Goal: Task Accomplishment & Management: Manage account settings

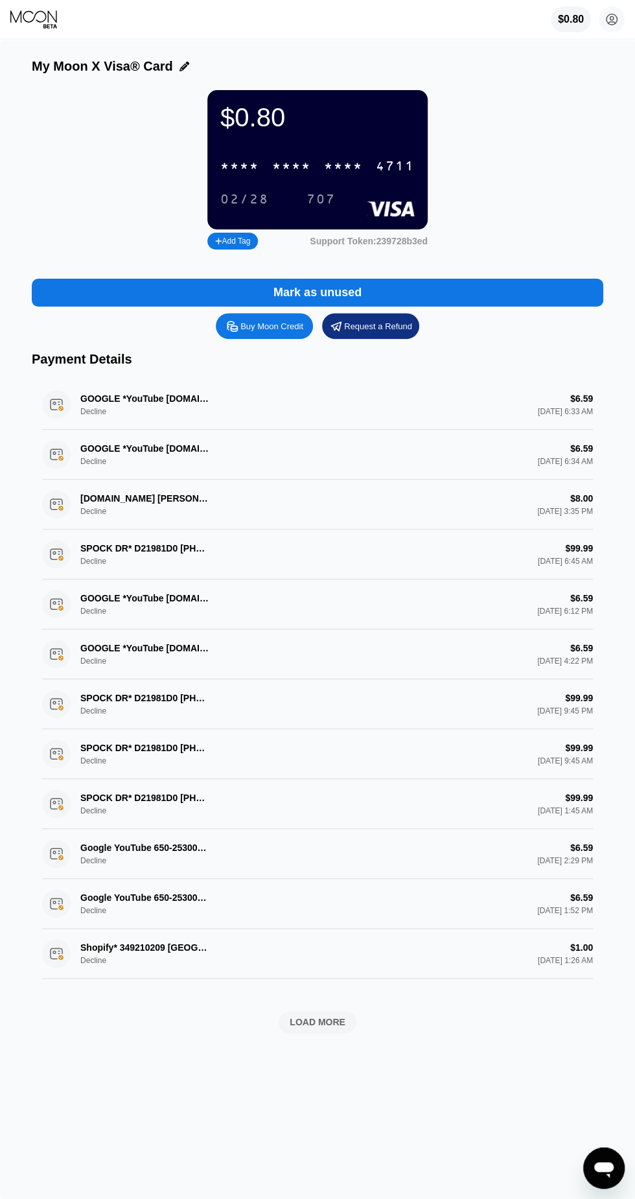
click at [266, 330] on div "Buy Moon Credit" at bounding box center [272, 326] width 63 height 11
type input "0"
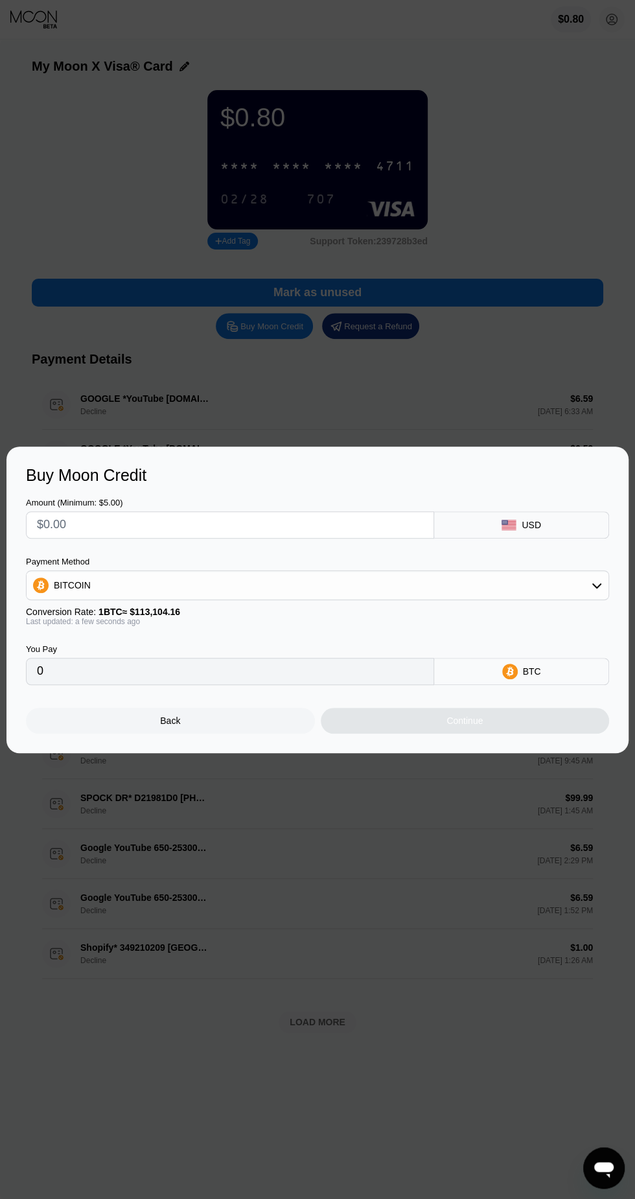
click at [276, 526] on input "text" at bounding box center [230, 525] width 386 height 26
click at [231, 538] on input "text" at bounding box center [230, 525] width 386 height 26
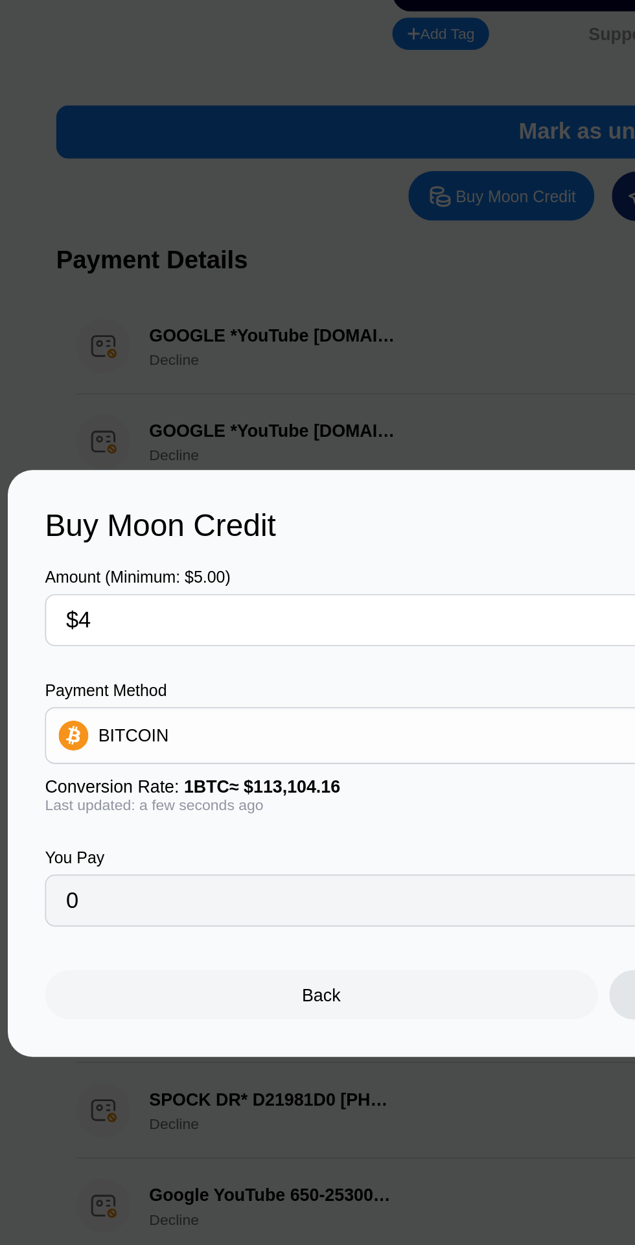
type input "$40"
type input "0.00035366"
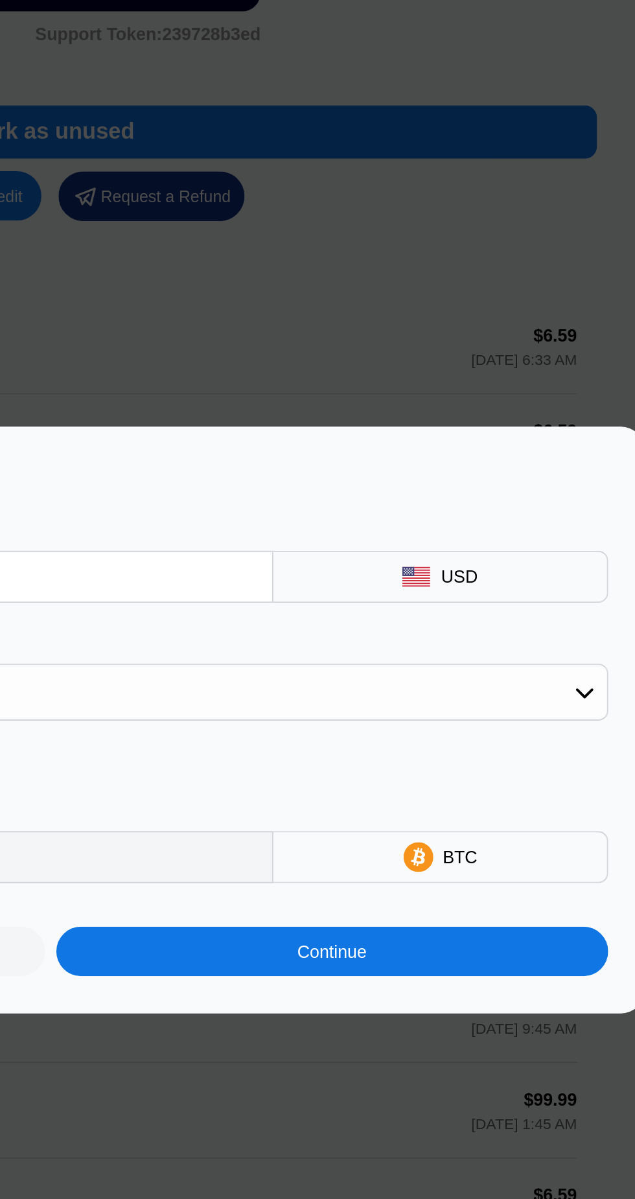
click at [555, 723] on div "Continue" at bounding box center [465, 721] width 289 height 26
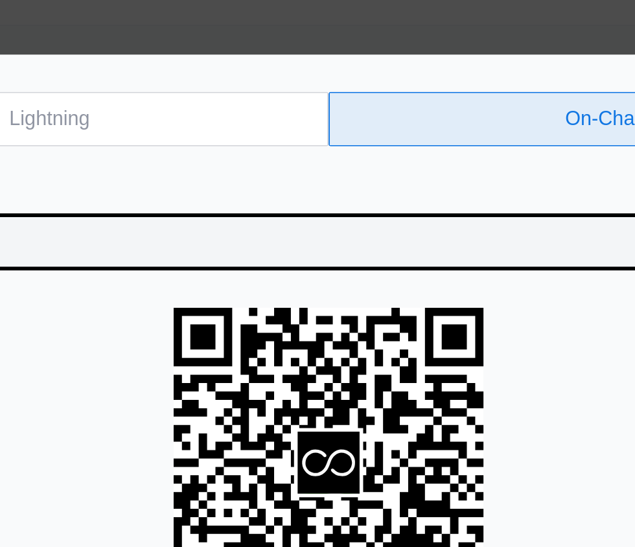
click at [156, 91] on div "Lightning" at bounding box center [172, 88] width 42 height 13
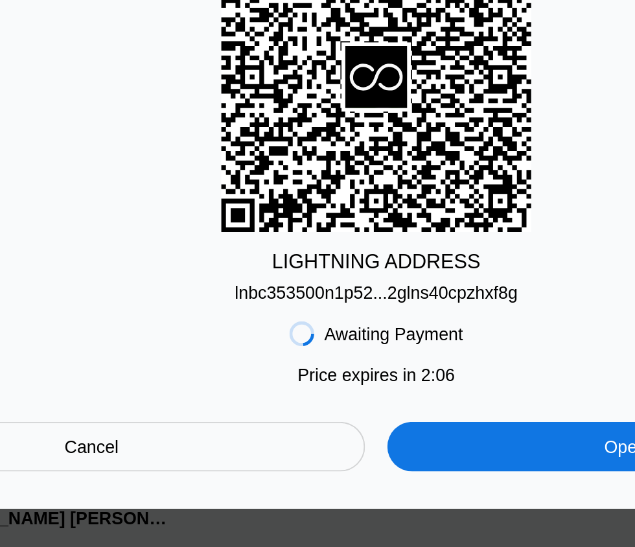
click at [372, 386] on div "lnbc353500n1p52...2glns40cpzhxf8g" at bounding box center [318, 380] width 148 height 10
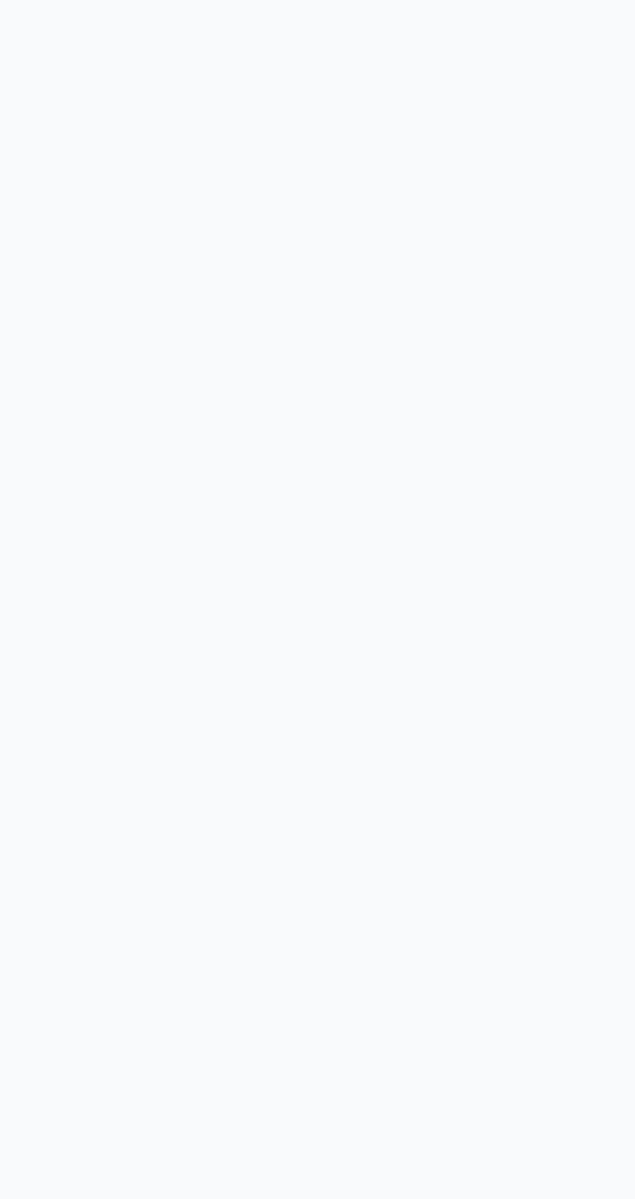
click at [355, 528] on div at bounding box center [317, 620] width 635 height 1160
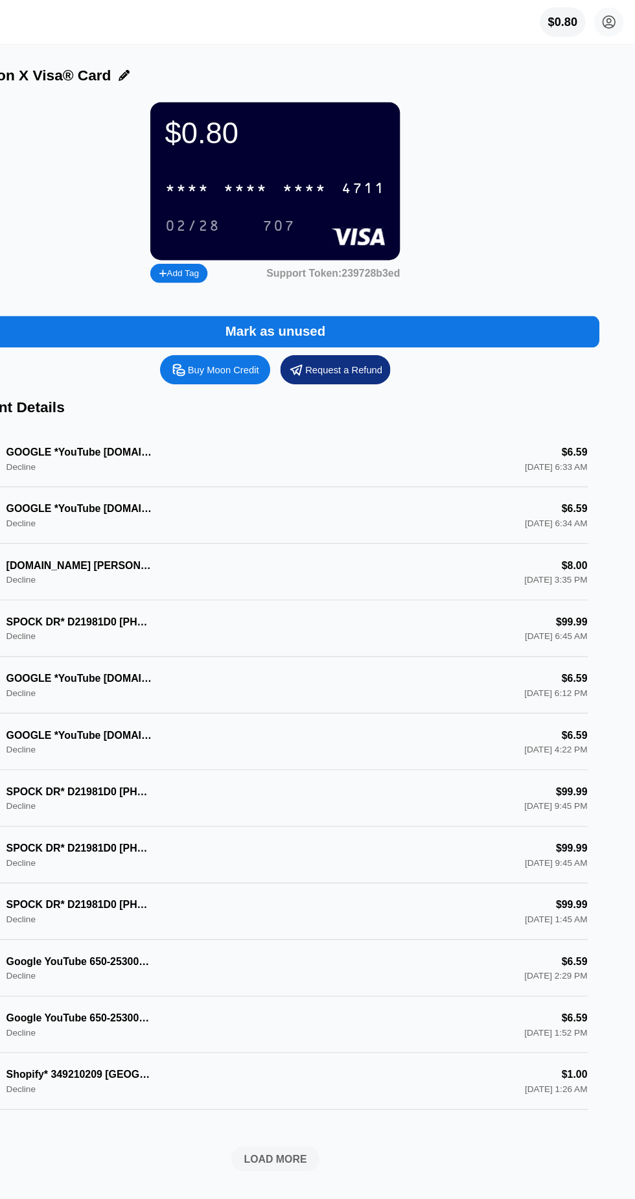
click at [611, 21] on circle at bounding box center [612, 19] width 26 height 26
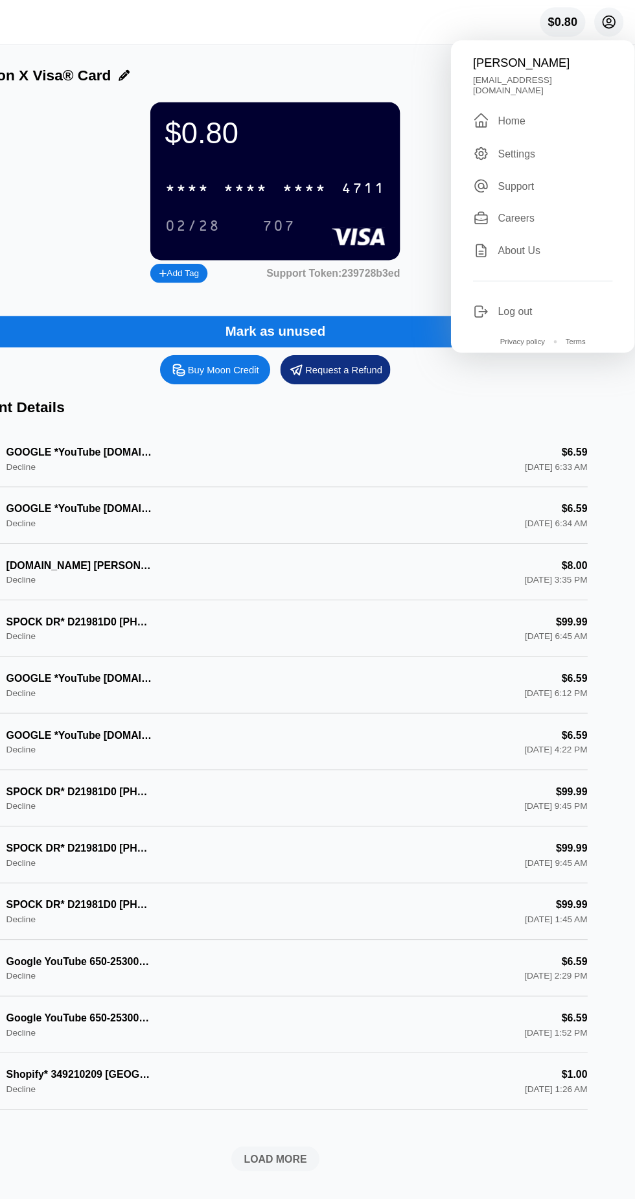
click at [550, 128] on div "Settings" at bounding box center [553, 135] width 123 height 14
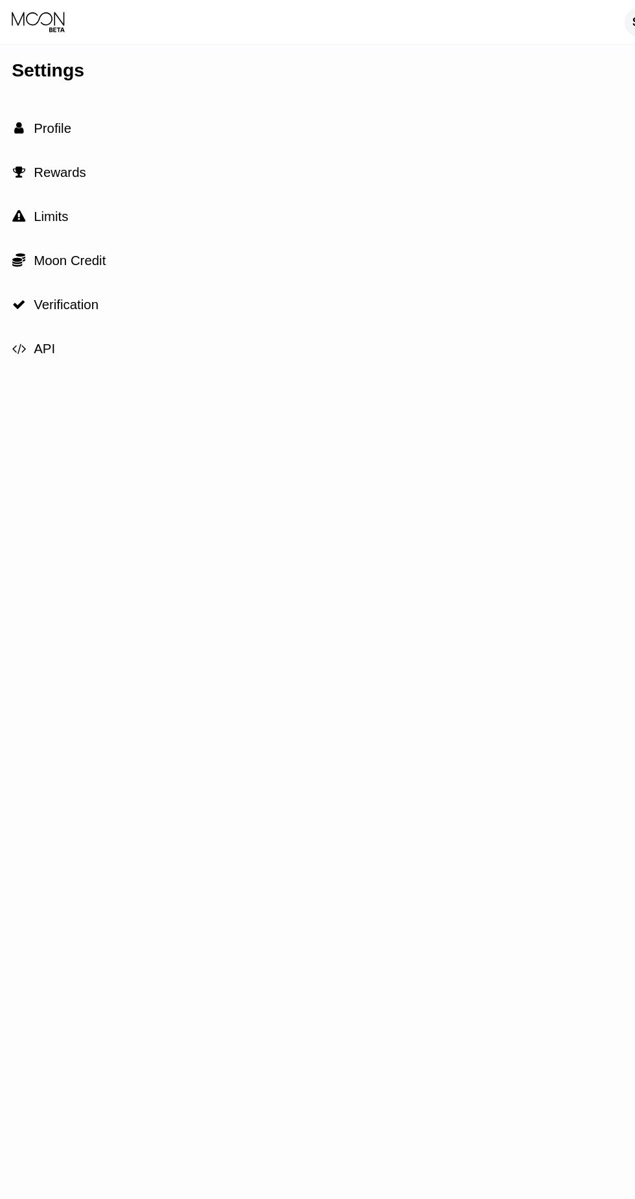
click at [52, 117] on span "Profile" at bounding box center [46, 113] width 33 height 13
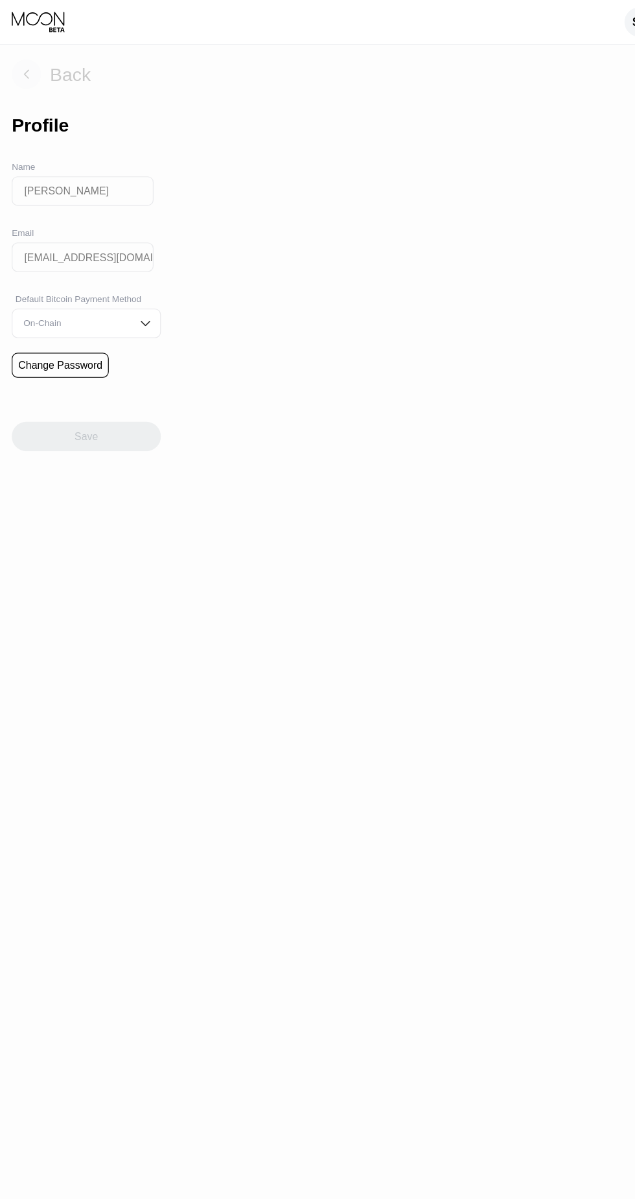
click at [32, 68] on rect at bounding box center [23, 66] width 26 height 26
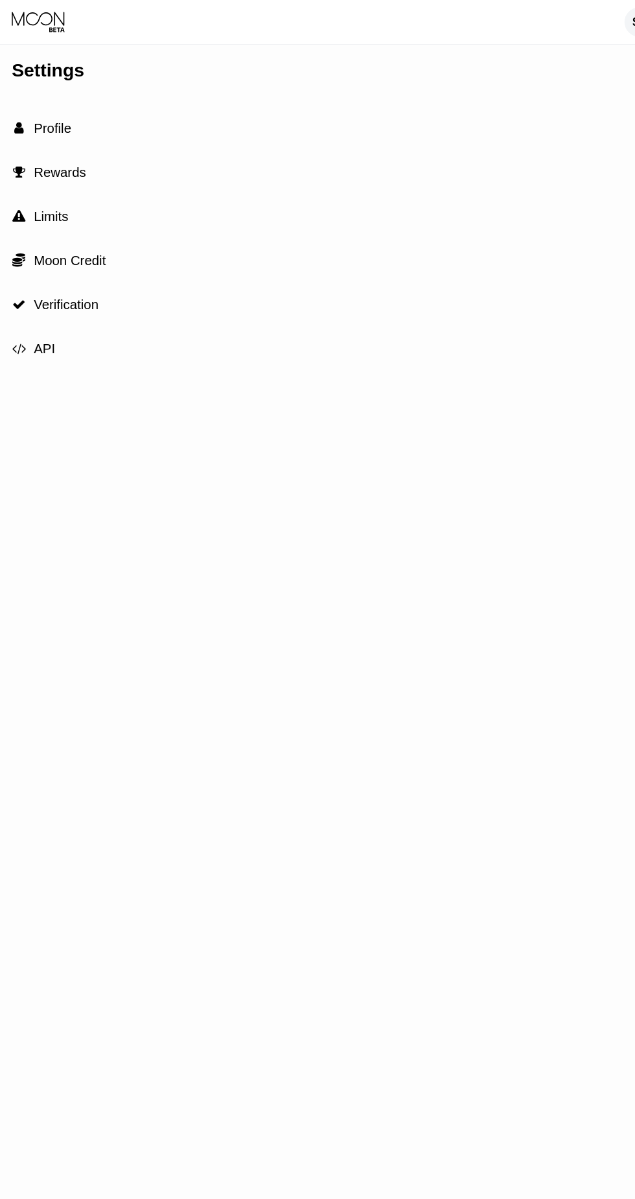
click at [61, 110] on span "Profile" at bounding box center [46, 113] width 33 height 13
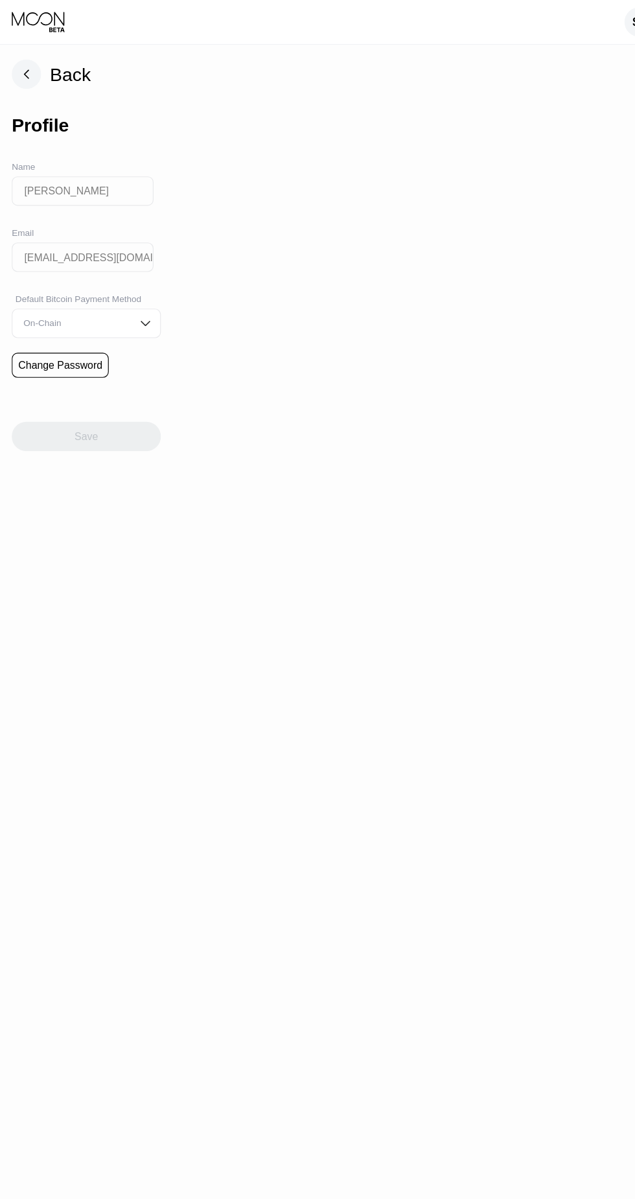
click at [73, 321] on div "Change Password" at bounding box center [53, 322] width 74 height 10
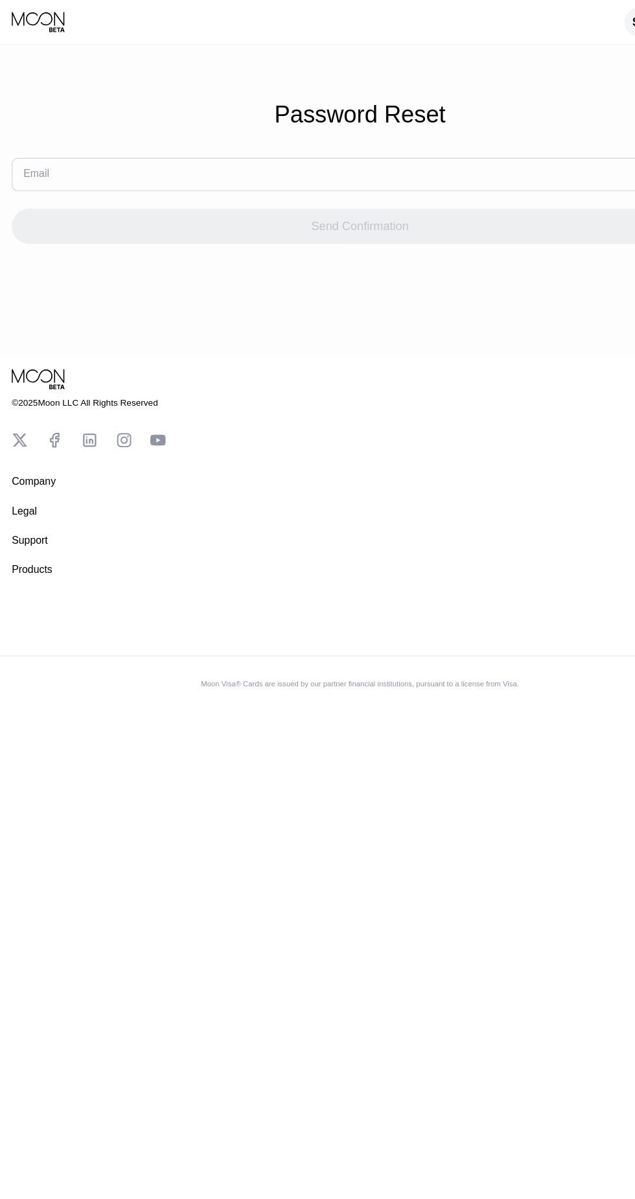
click at [338, 162] on input "text" at bounding box center [317, 153] width 615 height 29
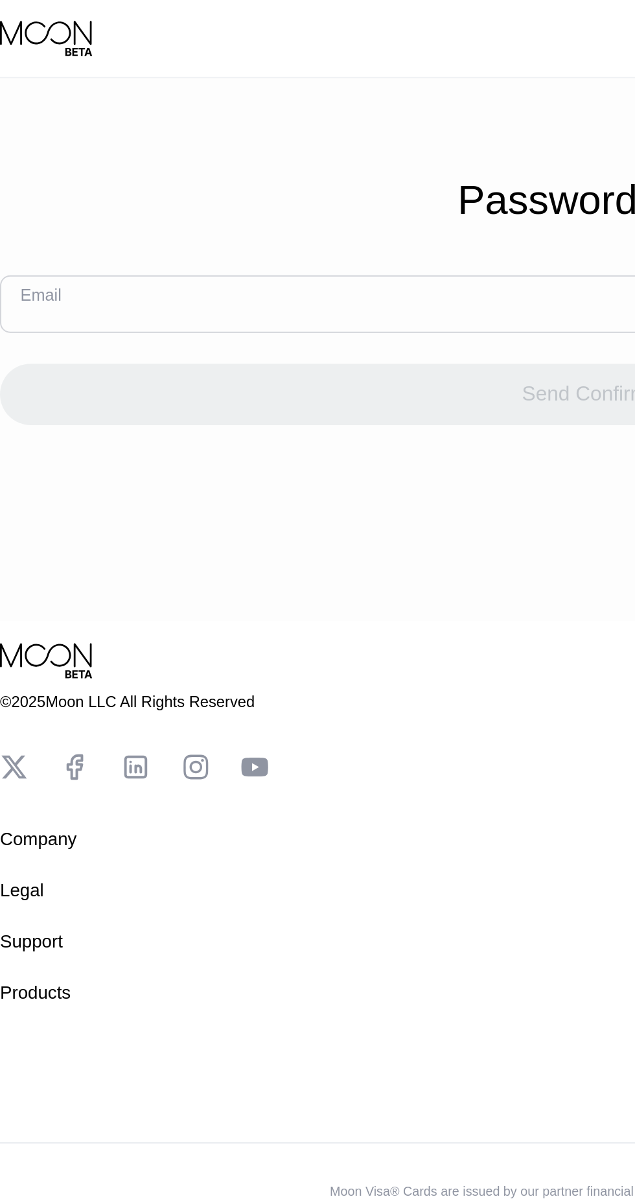
type input "Nomerfremer@gmail.com"
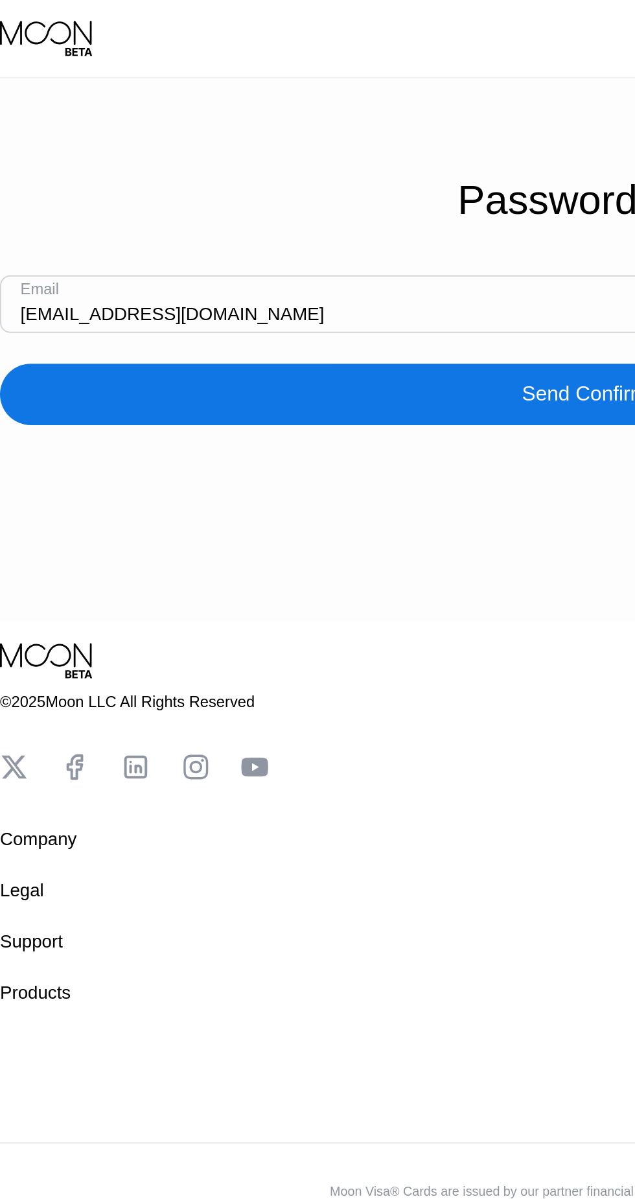
click at [324, 201] on div "Send Confirmation" at bounding box center [318, 199] width 86 height 13
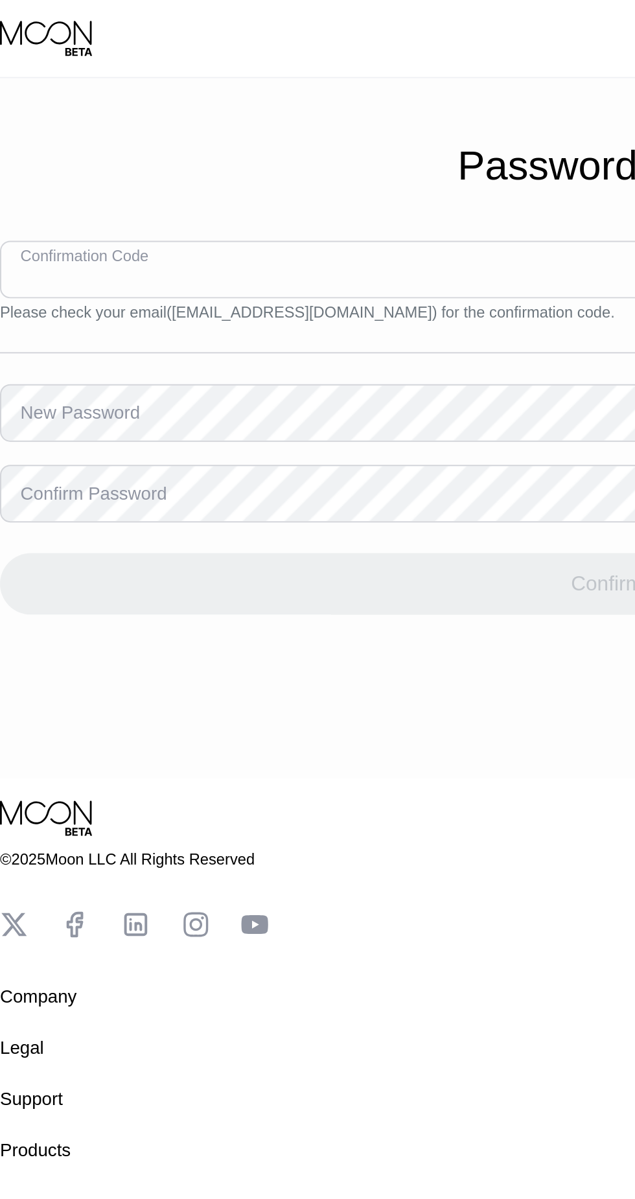
click at [117, 140] on input at bounding box center [317, 136] width 615 height 29
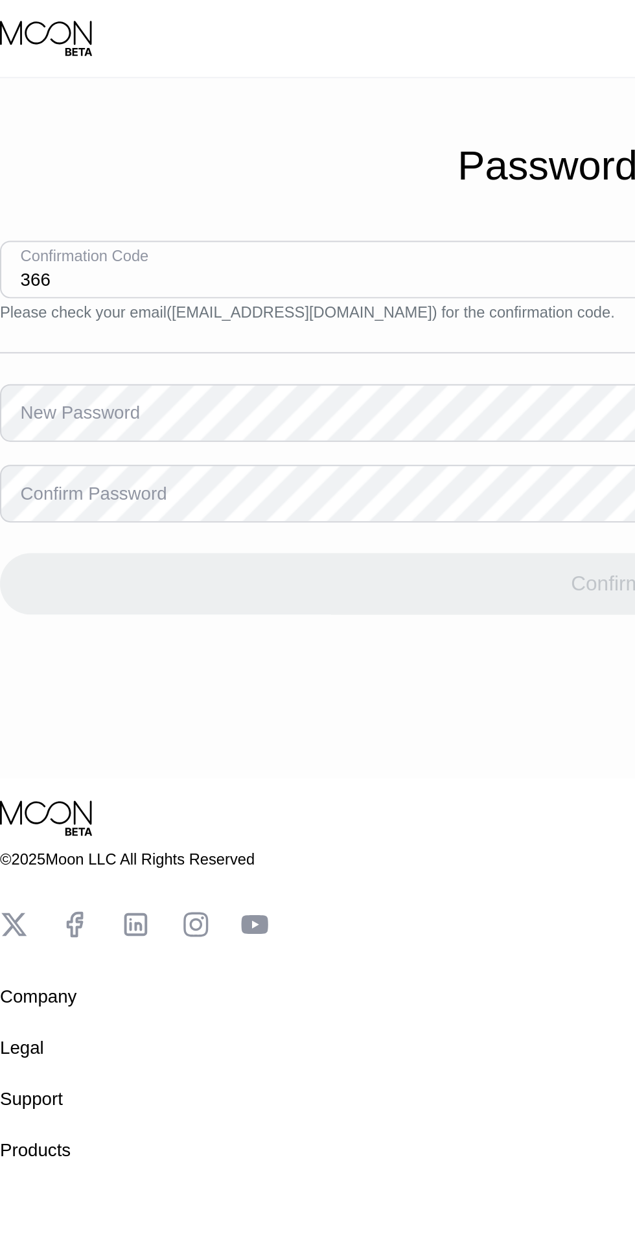
click at [169, 143] on input "366" at bounding box center [317, 136] width 615 height 29
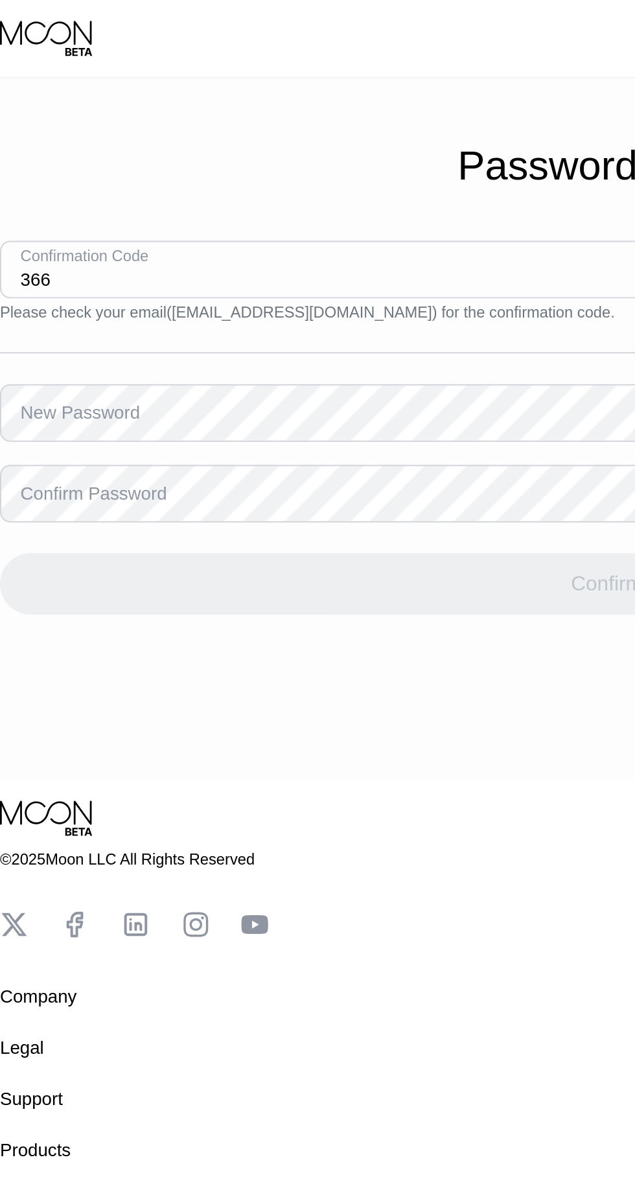
click at [197, 146] on input "366" at bounding box center [317, 136] width 615 height 29
type input "366070"
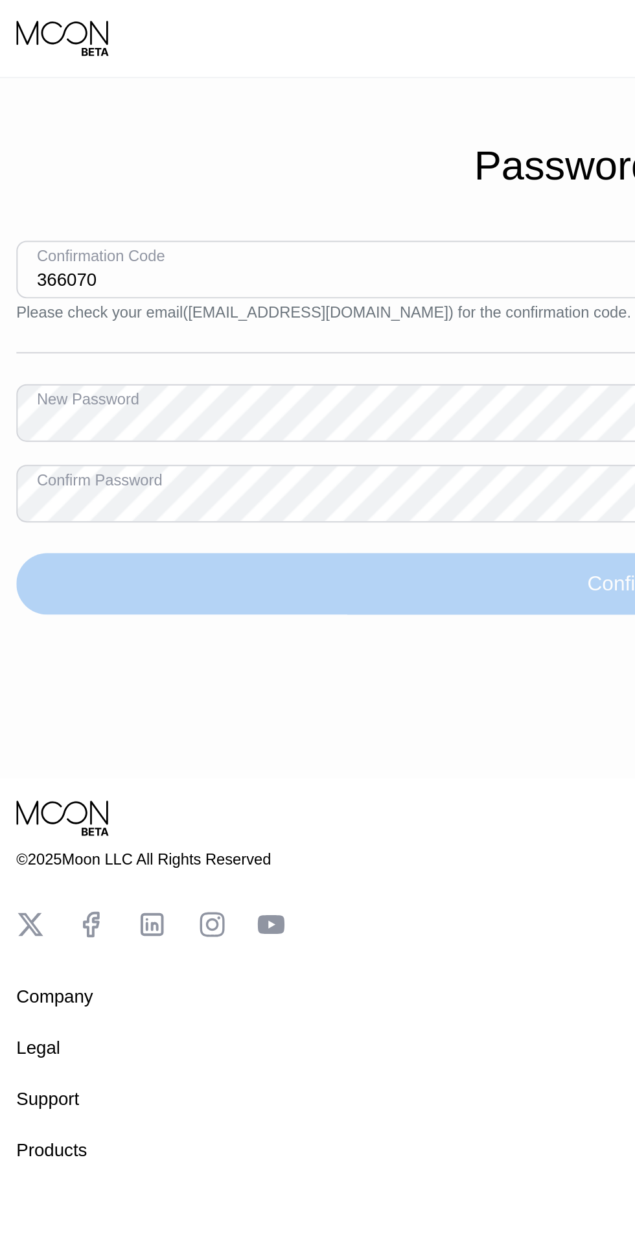
click at [80, 299] on div "Confirm" at bounding box center [317, 295] width 615 height 31
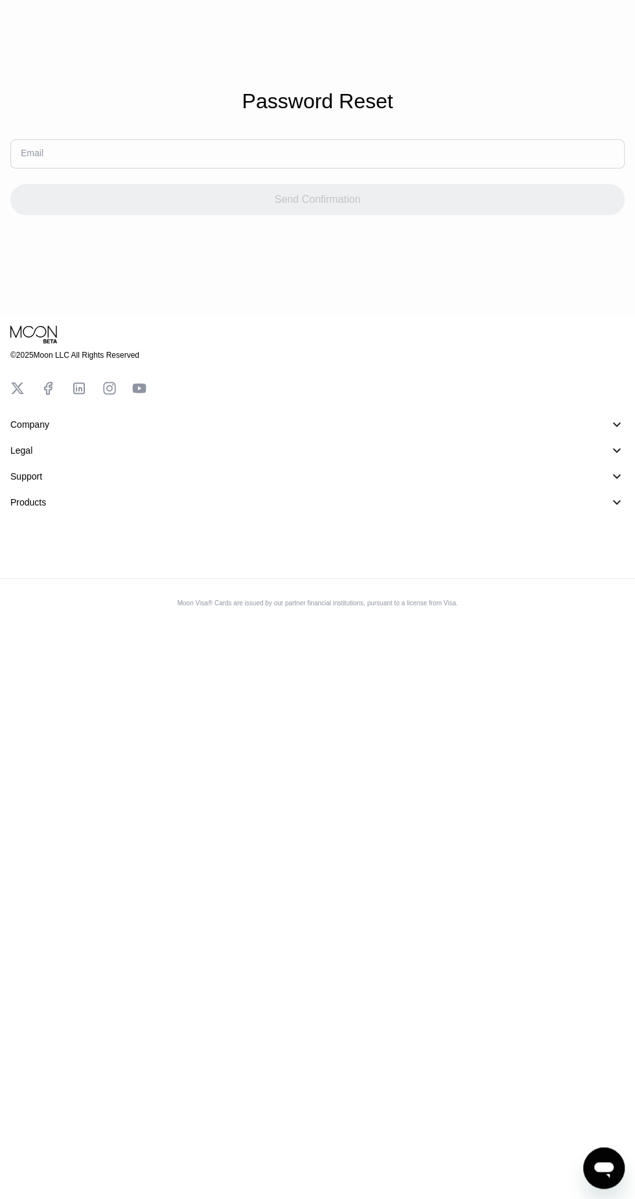
click at [196, 797] on div "Password Reset Email Send Confirmation © 2025 Moon LLC All Rights Reserved Comp…" at bounding box center [317, 599] width 635 height 1199
click at [630, 748] on div "Password Reset Email Send Confirmation © 2025 Moon LLC All Rights Reserved Comp…" at bounding box center [317, 599] width 635 height 1199
